Goal: Find specific page/section: Find specific page/section

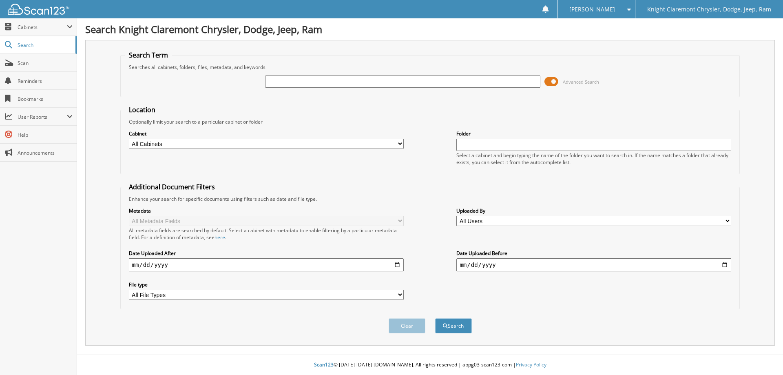
click at [293, 82] on input "text" at bounding box center [402, 81] width 275 height 12
type input "1005321"
click at [435, 318] on button "Search" at bounding box center [453, 325] width 37 height 15
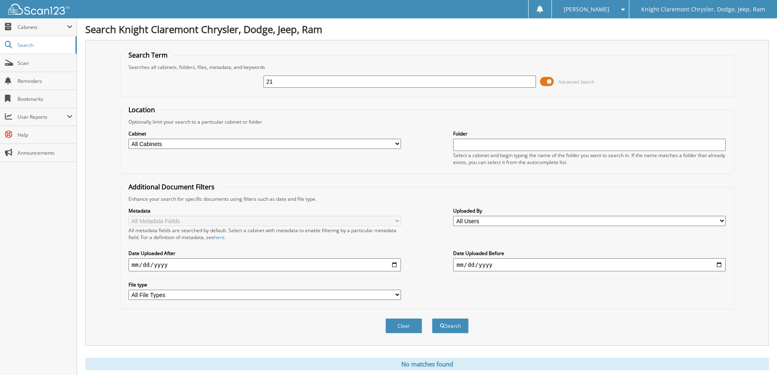
type input "1"
click at [488, 144] on input "text" at bounding box center [589, 145] width 273 height 12
paste input "[PERSON_NAME]"
type input "[PERSON_NAME]"
click at [432, 318] on button "Search" at bounding box center [450, 325] width 37 height 15
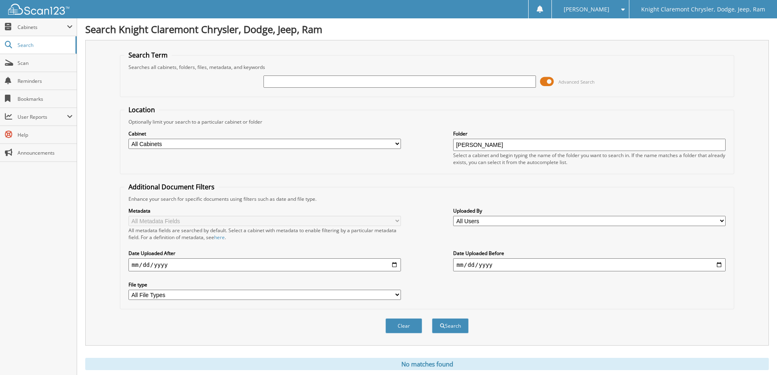
click at [288, 79] on input "text" at bounding box center [400, 81] width 273 height 12
paste input "[PERSON_NAME]"
type input "[PERSON_NAME]"
drag, startPoint x: 500, startPoint y: 142, endPoint x: 446, endPoint y: 140, distance: 54.7
click at [446, 140] on div "Cabinet All Cabinets CAR DEALS PARTS SERVICE RO Needs Filing Folder [PERSON_NAM…" at bounding box center [427, 147] width 606 height 44
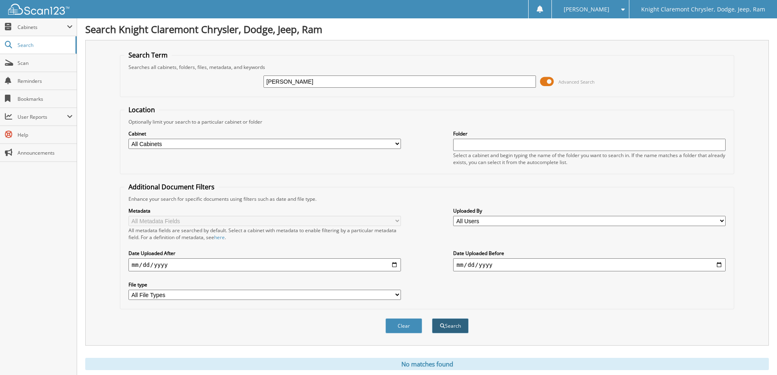
click at [453, 326] on button "Search" at bounding box center [450, 325] width 37 height 15
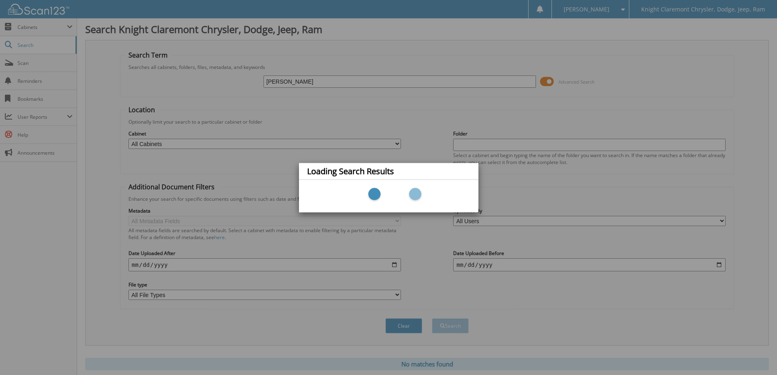
click at [24, 45] on div "Loading Search Results" at bounding box center [388, 187] width 777 height 375
click at [24, 64] on div "Loading Search Results" at bounding box center [388, 187] width 777 height 375
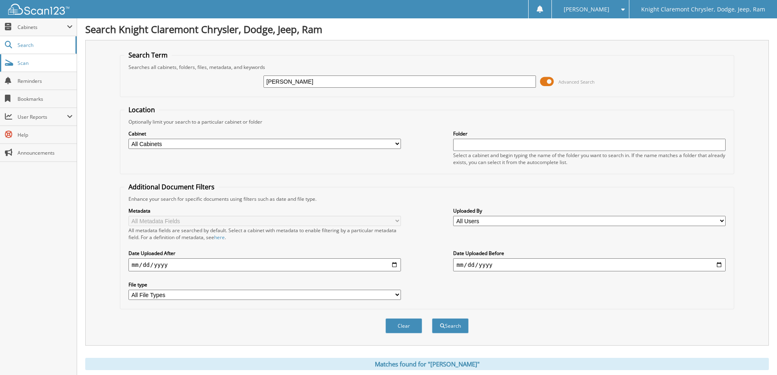
click at [24, 65] on span "Scan" at bounding box center [45, 63] width 55 height 7
